Goal: Information Seeking & Learning: Learn about a topic

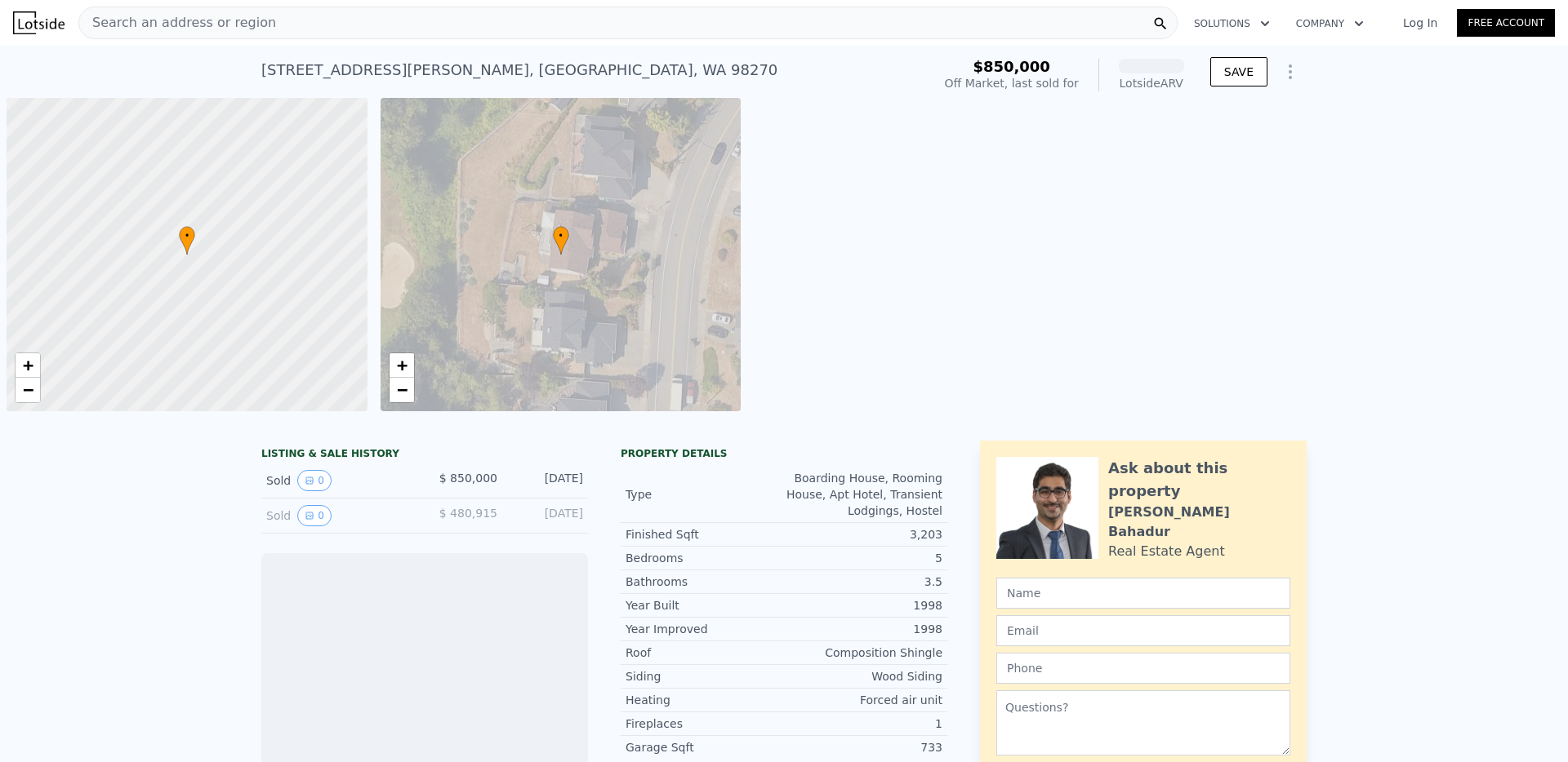
scroll to position [0, 6]
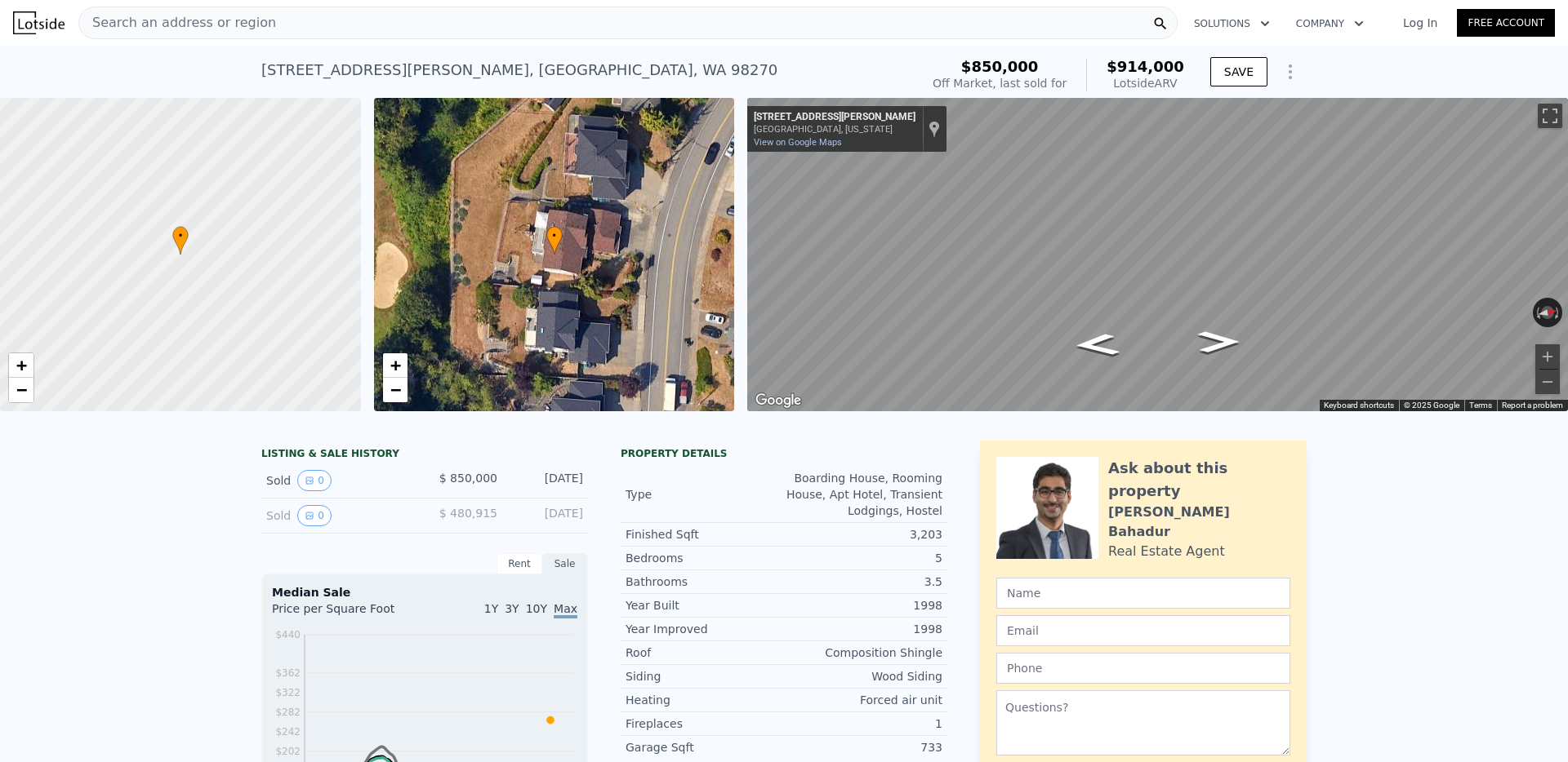
click at [257, 24] on span "Search an address or region" at bounding box center [178, 23] width 197 height 19
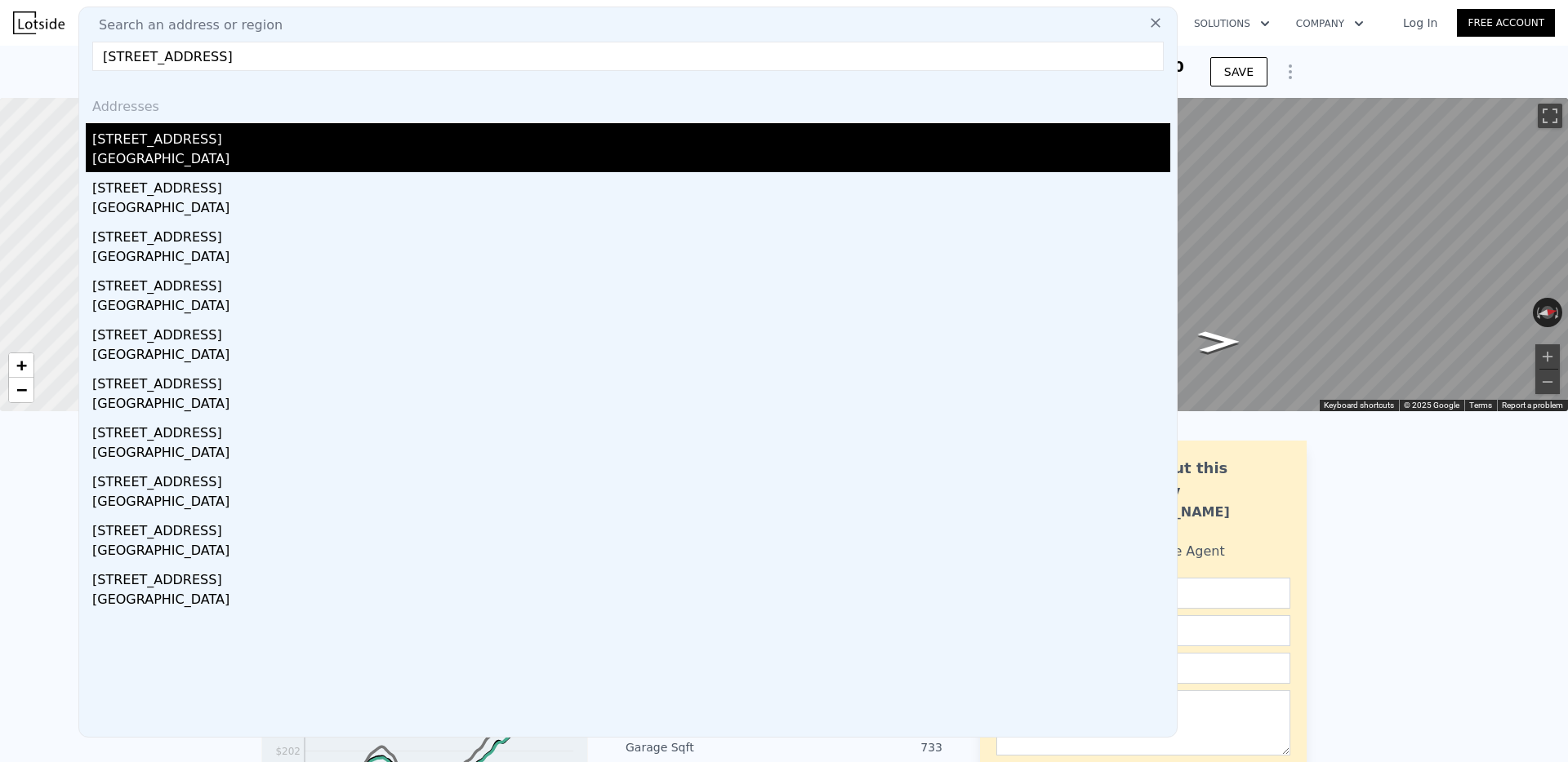
type input "12443 169th Avenue SE, Renton, WA 98059"
click at [173, 156] on div "East Renton Highlands, WA 98059" at bounding box center [631, 161] width 1078 height 23
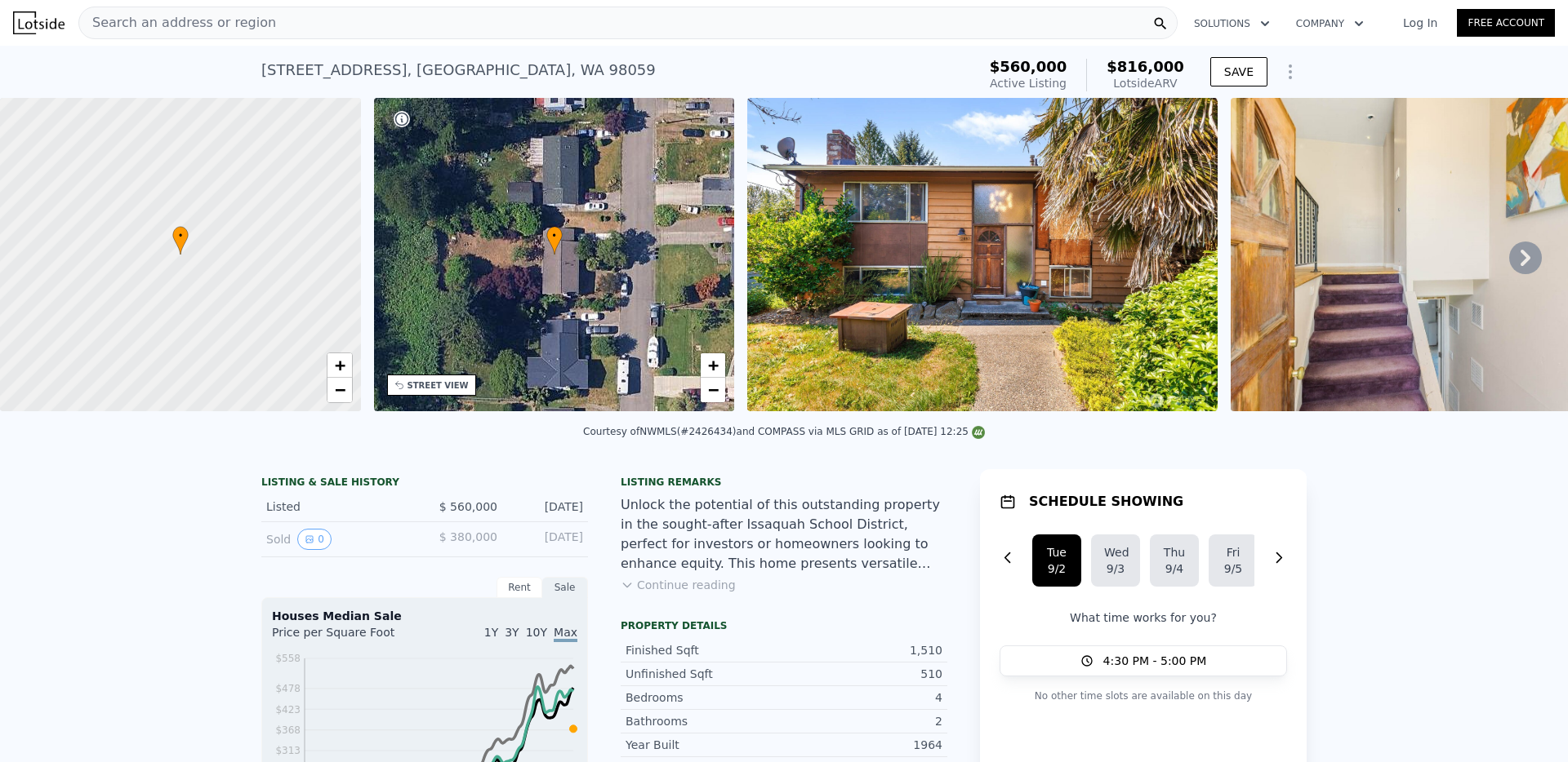
scroll to position [321, 0]
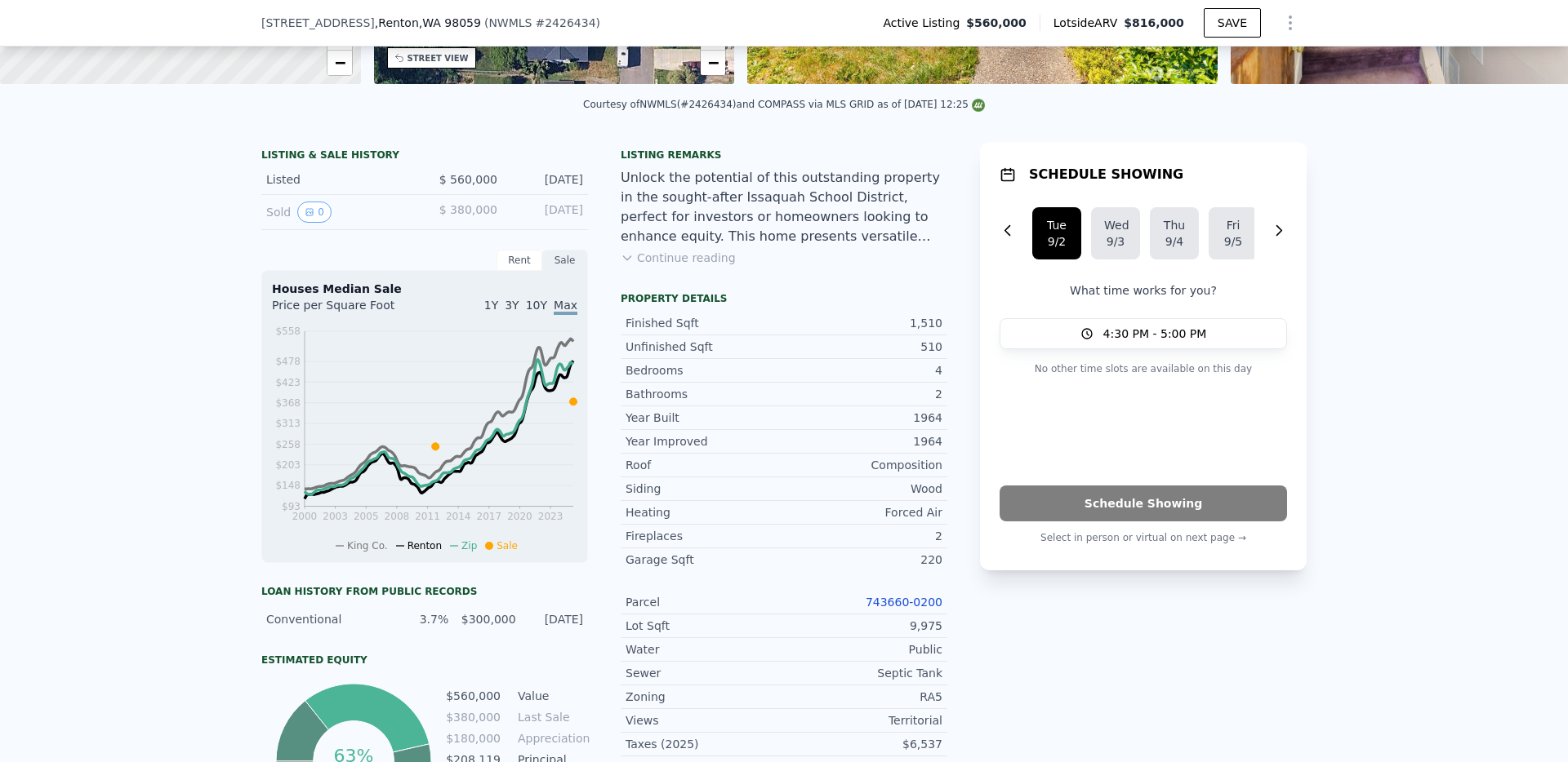
click at [879, 604] on link "743660-0200" at bounding box center [904, 602] width 77 height 13
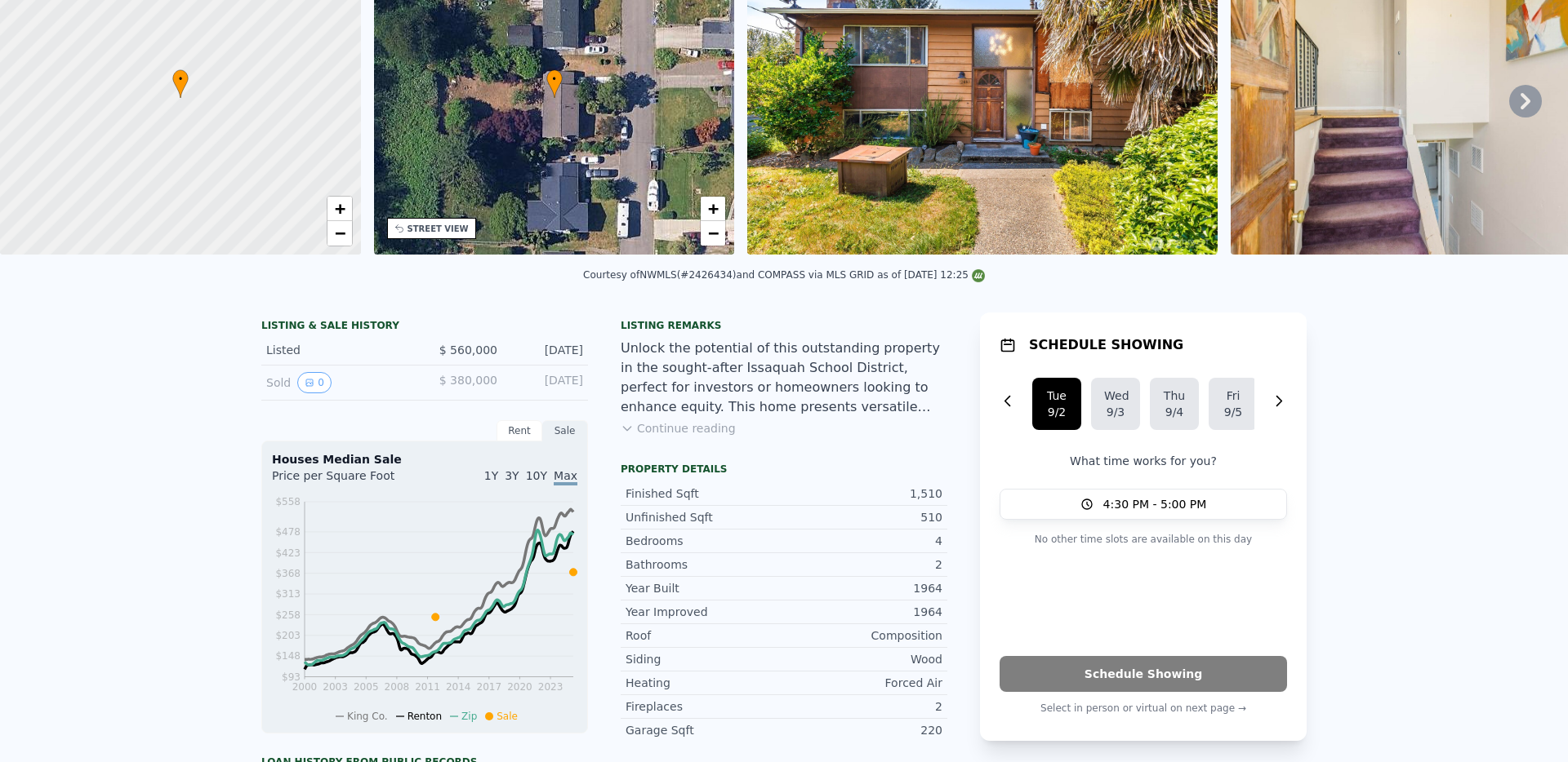
scroll to position [0, 0]
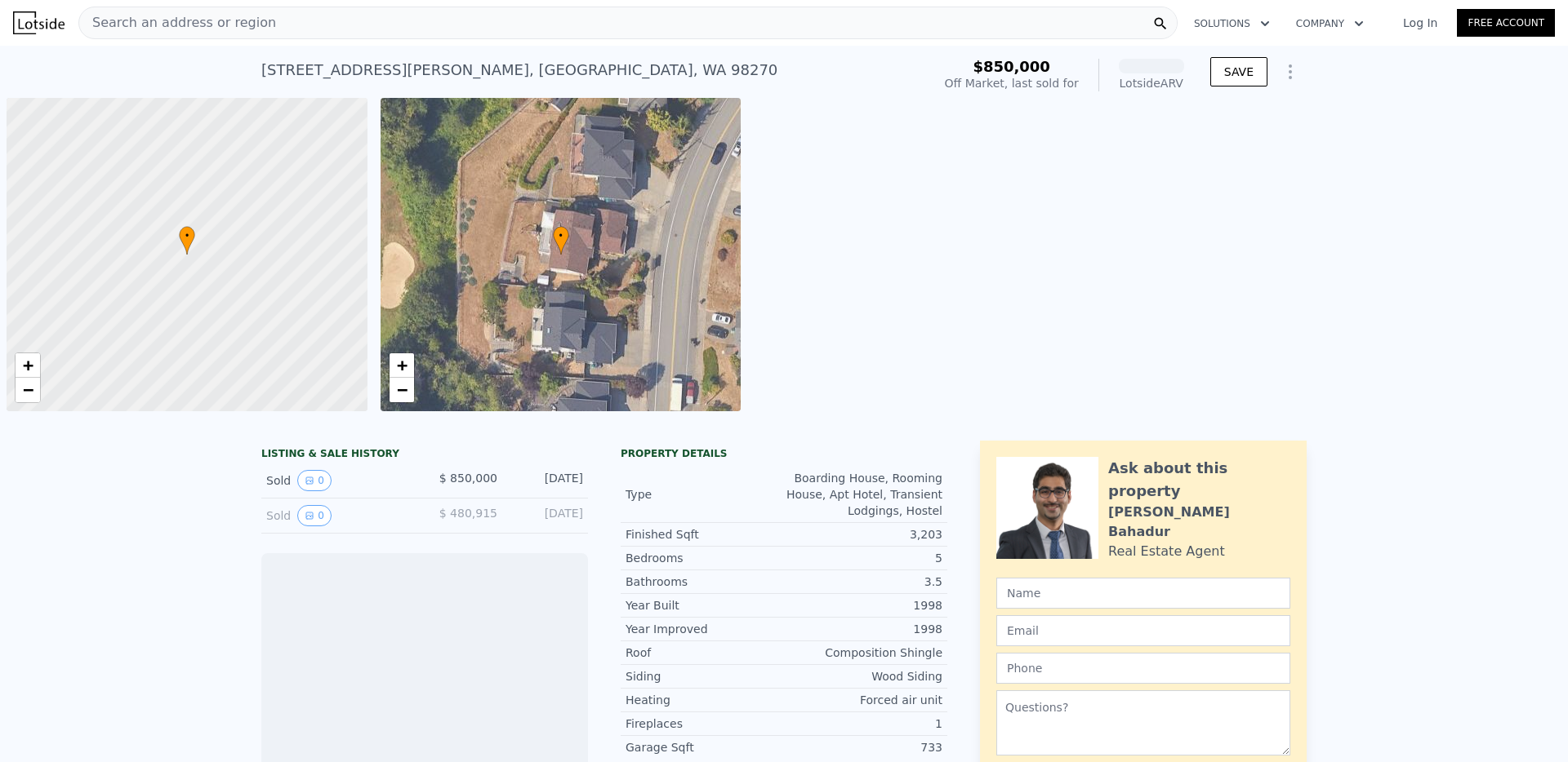
scroll to position [0, 6]
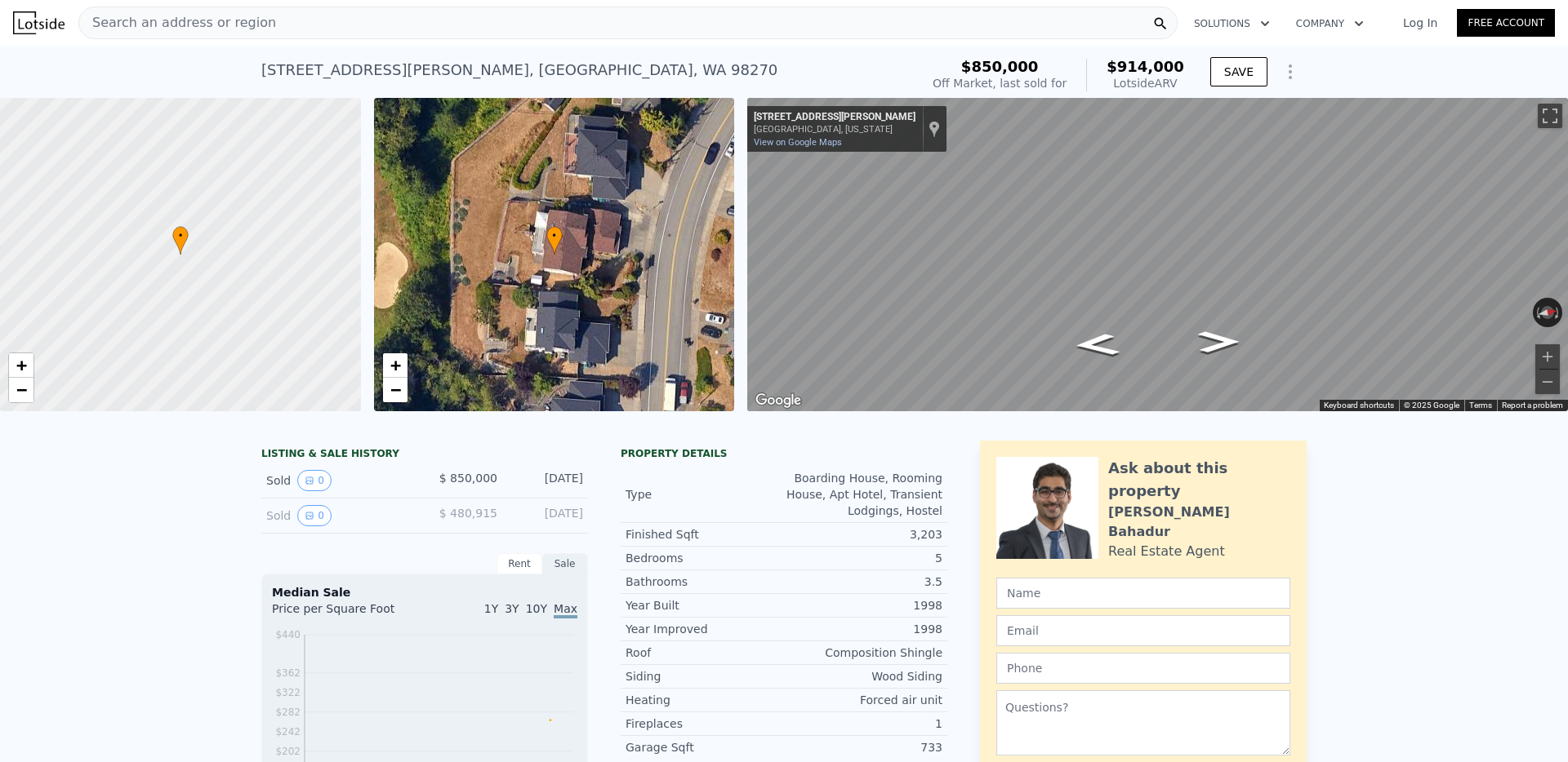
click at [337, 22] on div "Search an address or region" at bounding box center [628, 22] width 1099 height 33
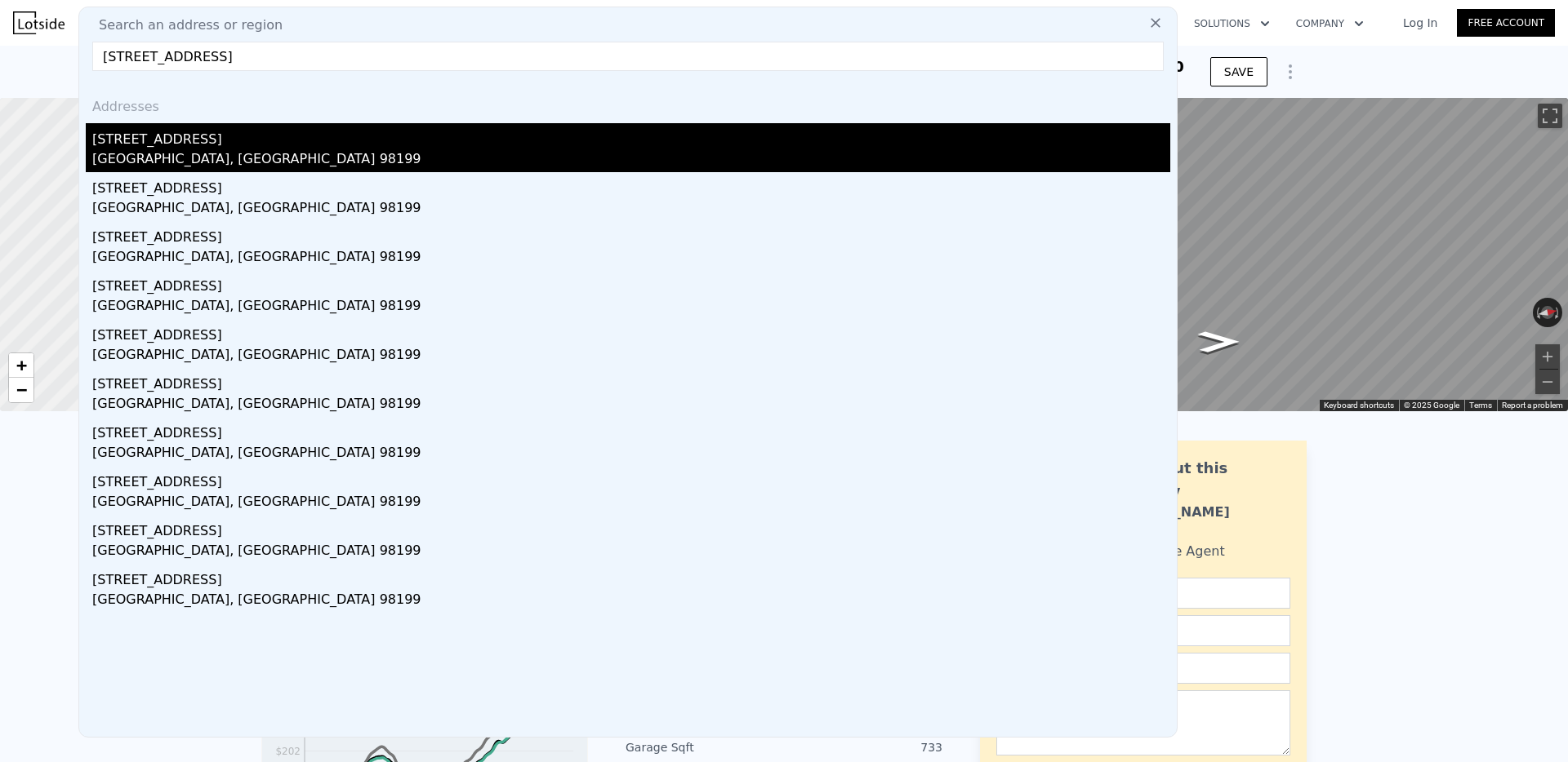
type input "[STREET_ADDRESS]"
click at [166, 143] on div "[STREET_ADDRESS]" at bounding box center [631, 137] width 1078 height 26
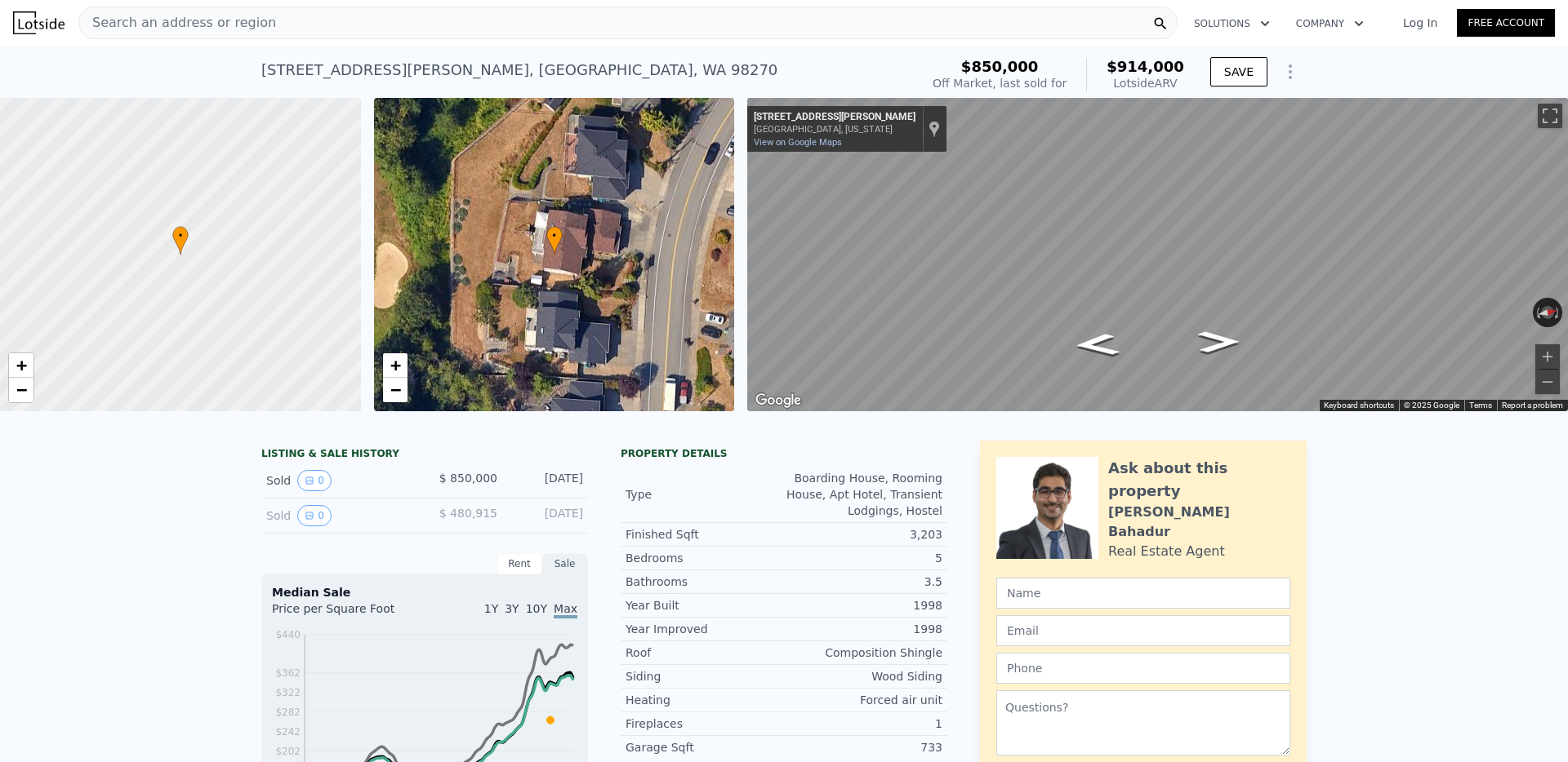
type input "4"
type input "1.75"
type input "1800"
type input "2980"
type input "3394"
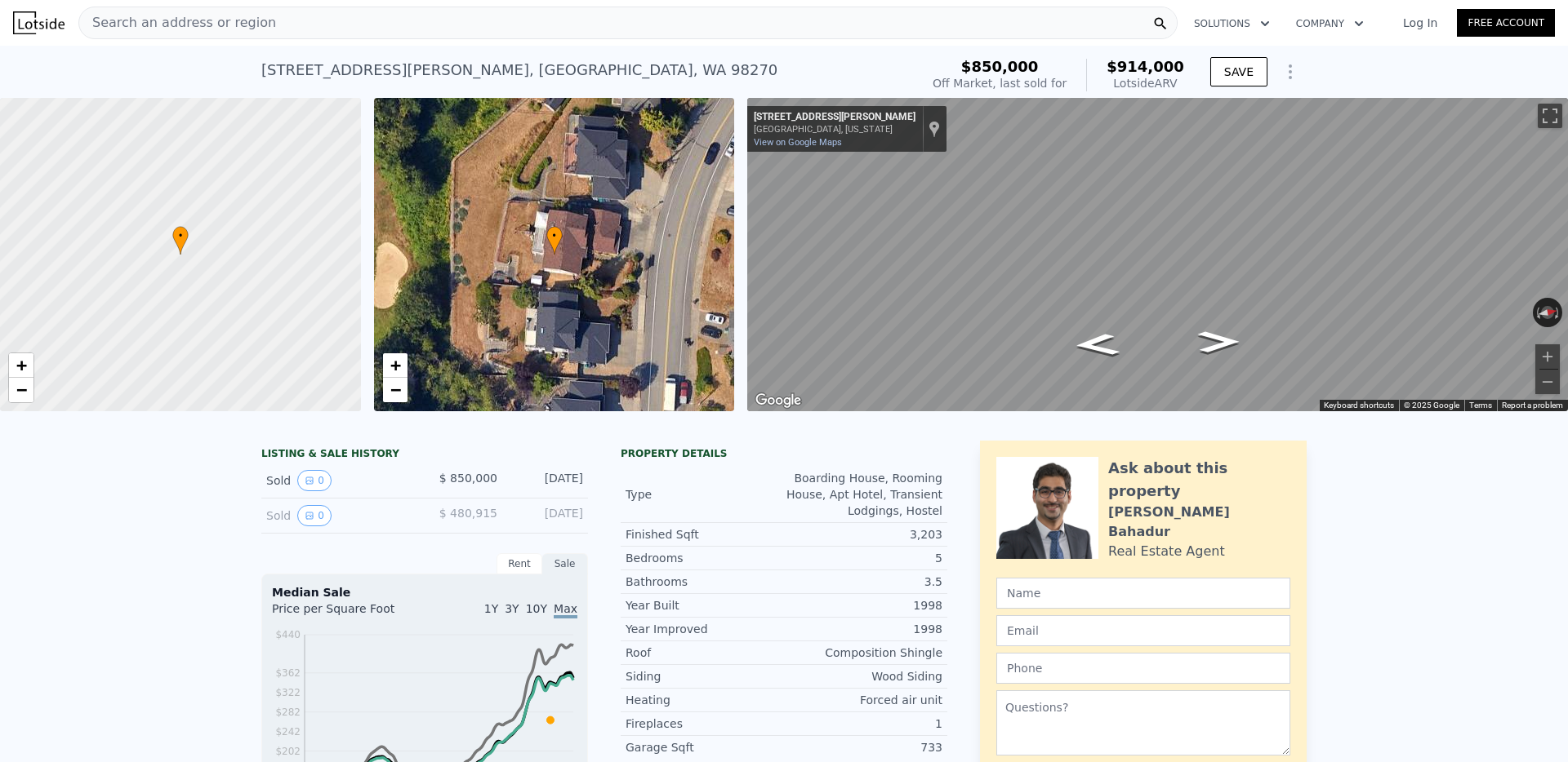
type input "8005"
type input "$ 1,430,000"
type input "8"
type input "$ 178,212"
